Goal: Complete application form: Complete application form

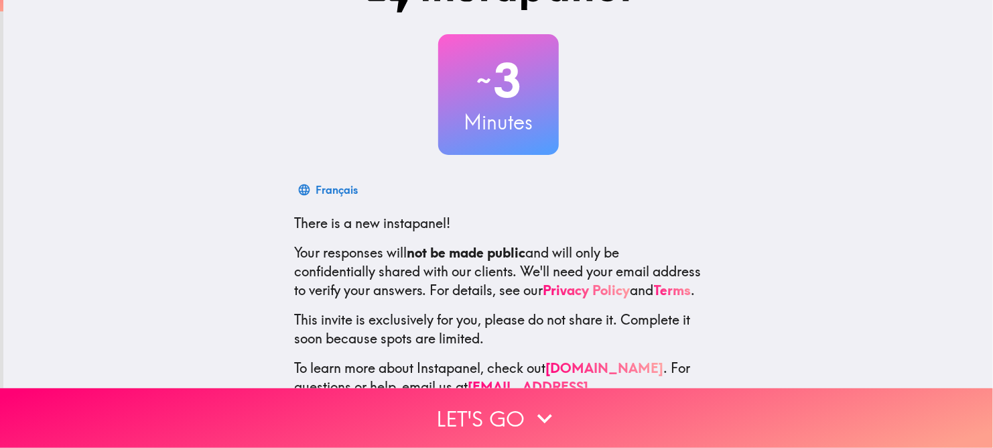
scroll to position [109, 0]
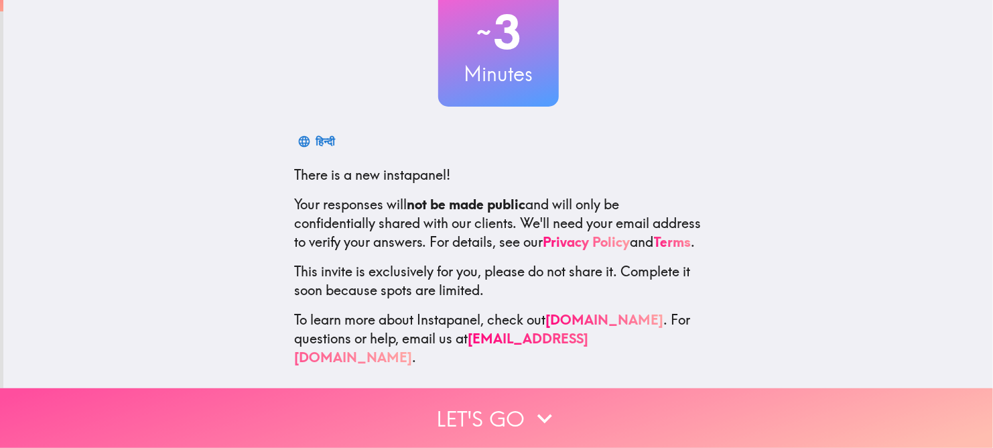
drag, startPoint x: 479, startPoint y: 390, endPoint x: 434, endPoint y: 320, distance: 82.9
click at [479, 391] on button "Let's go" at bounding box center [496, 418] width 993 height 60
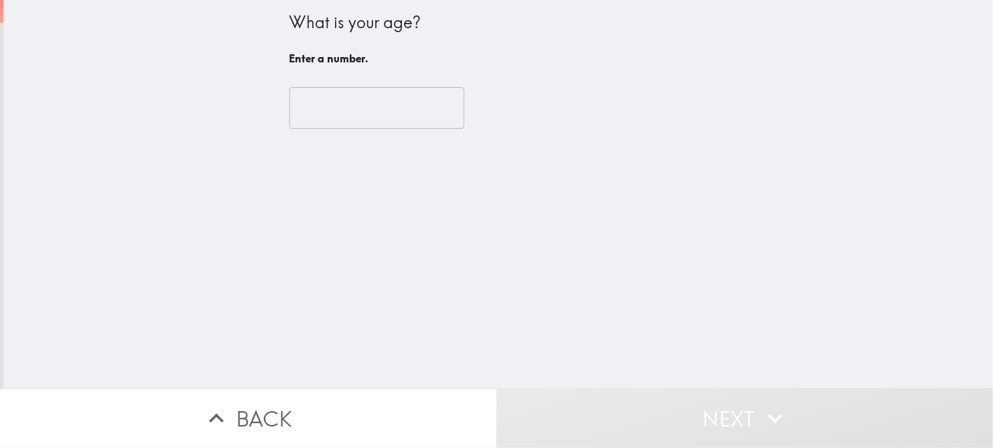
click at [322, 111] on input "number" at bounding box center [377, 108] width 175 height 42
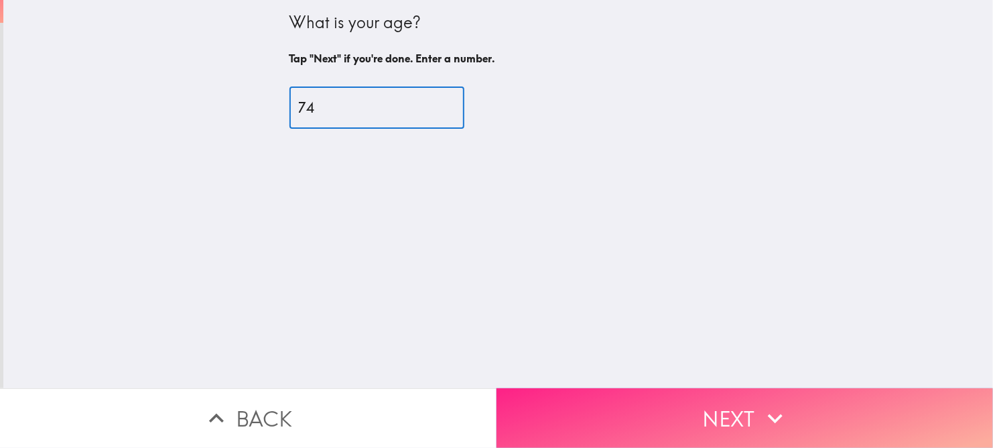
type input "74"
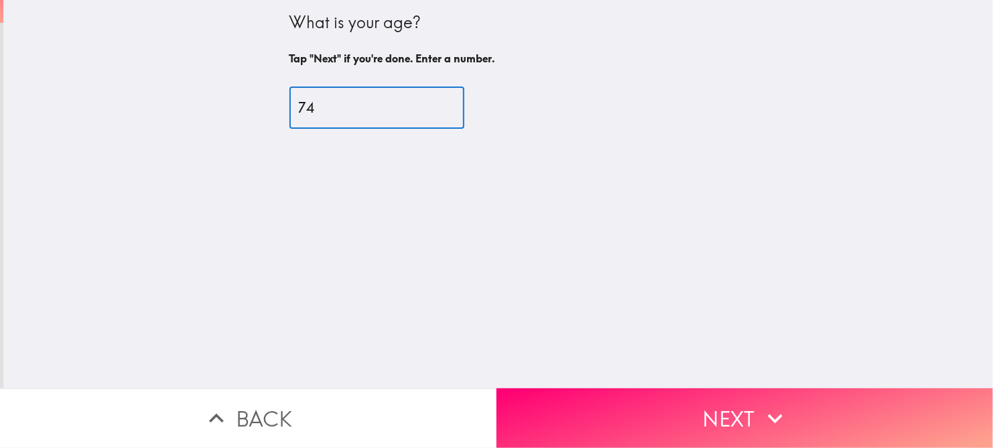
click at [662, 401] on button "Next" at bounding box center [745, 418] width 497 height 60
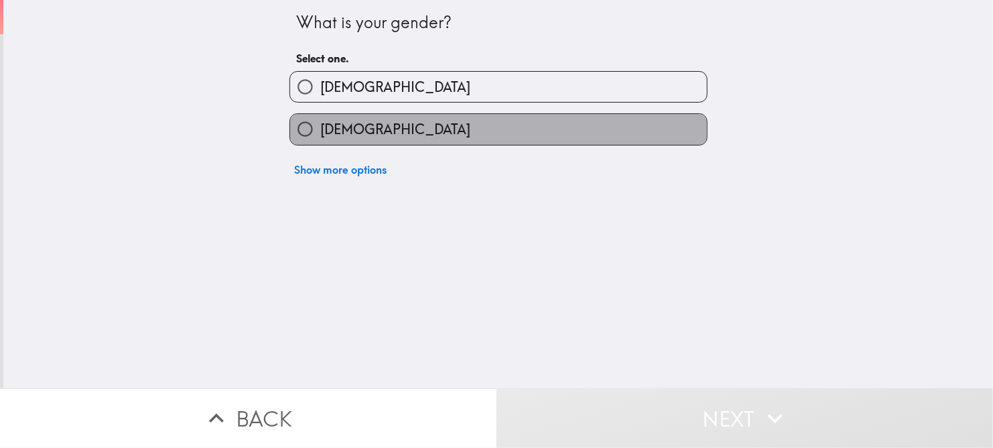
click at [387, 125] on label "[DEMOGRAPHIC_DATA]" at bounding box center [498, 129] width 417 height 30
click at [320, 125] on input "[DEMOGRAPHIC_DATA]" at bounding box center [305, 129] width 30 height 30
radio input "true"
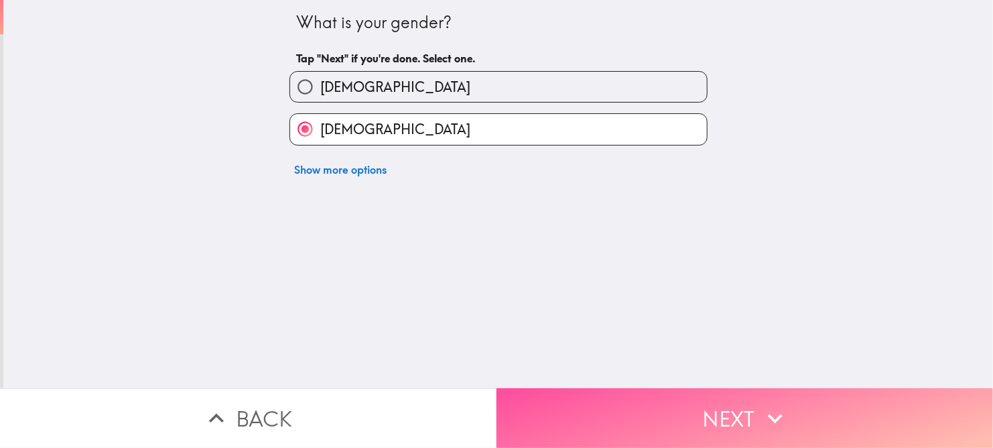
click at [601, 389] on button "Next" at bounding box center [745, 418] width 497 height 60
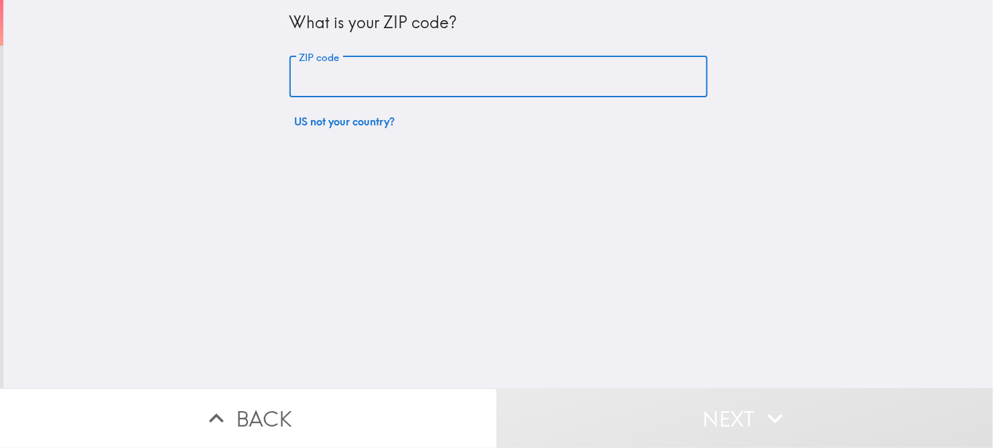
drag, startPoint x: 334, startPoint y: 88, endPoint x: 335, endPoint y: 95, distance: 7.5
click at [334, 90] on input "ZIP code" at bounding box center [499, 77] width 418 height 42
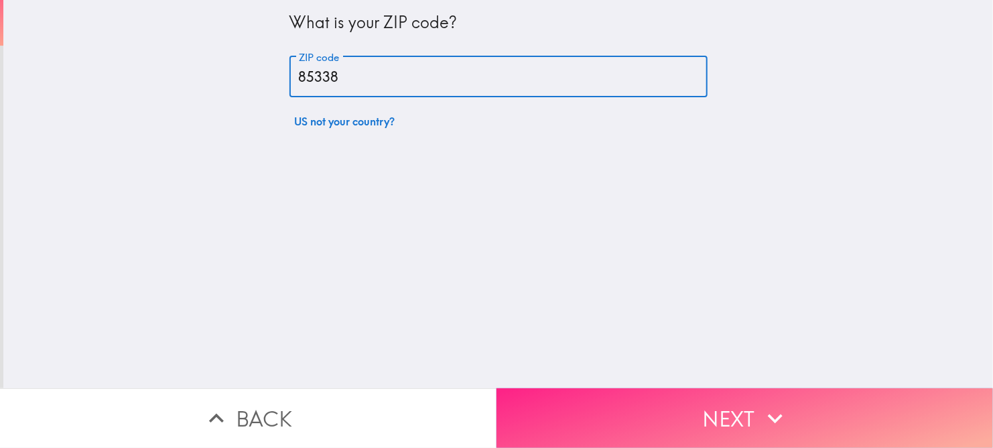
type input "85338"
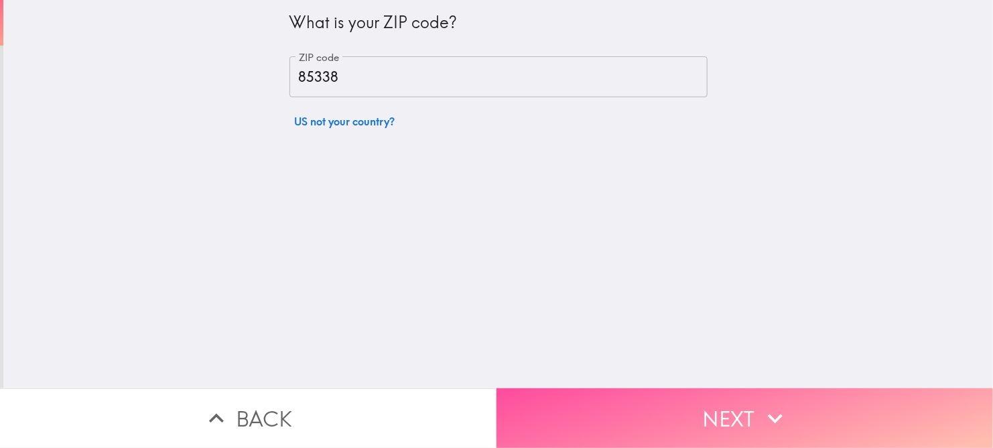
click at [586, 388] on button "Next" at bounding box center [745, 418] width 497 height 60
